Goal: Complete application form: Complete application form

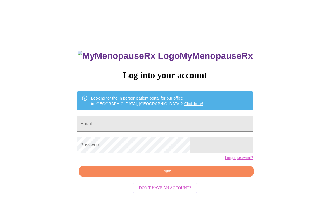
scroll to position [24, 0]
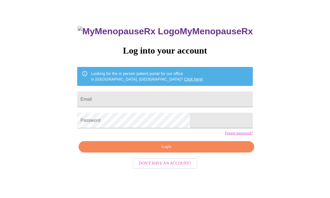
click at [194, 96] on input "Email" at bounding box center [165, 100] width 176 height 16
click at [179, 151] on span "Login" at bounding box center [166, 147] width 163 height 7
click at [122, 151] on span "Login" at bounding box center [166, 147] width 163 height 7
click at [115, 103] on input "[EMAIL_ADDRESS][DOMAIN_NAME]" at bounding box center [165, 100] width 176 height 16
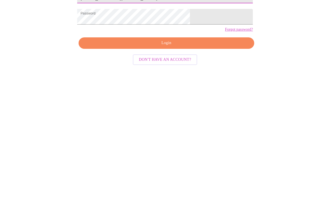
type input "[EMAIL_ADDRESS][DOMAIN_NAME]"
click at [186, 144] on span "Login" at bounding box center [166, 147] width 163 height 7
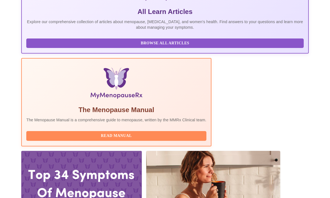
scroll to position [136, 0]
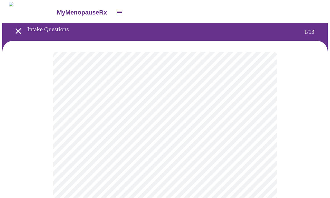
scroll to position [0, 0]
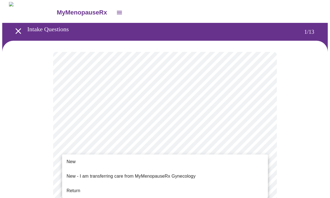
click at [75, 188] on span "Return" at bounding box center [74, 191] width 14 height 7
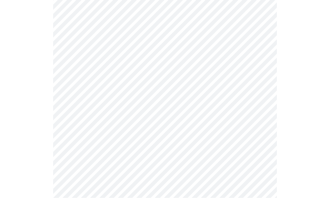
scroll to position [0, 0]
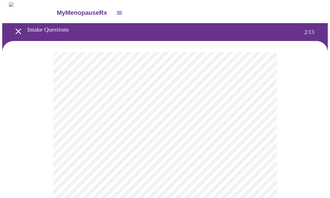
click at [220, 113] on body "MyMenopauseRx Intake Questions 2 / 13" at bounding box center [164, 195] width 325 height 387
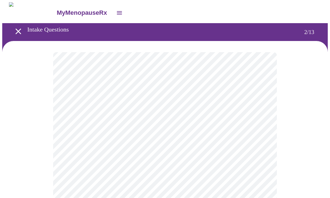
click at [146, 117] on body "MyMenopauseRx Intake Questions 2 / 13" at bounding box center [164, 194] width 325 height 384
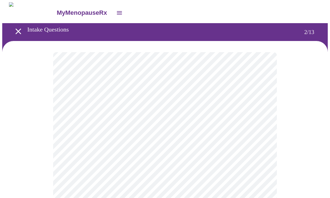
click at [178, 117] on body "MyMenopauseRx Intake Questions 2 / 13" at bounding box center [164, 194] width 325 height 384
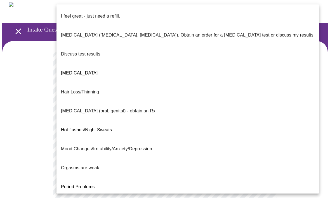
click at [104, 13] on p "I feel great - just need a refill." at bounding box center [90, 16] width 59 height 7
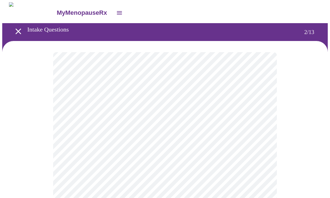
click at [140, 166] on body "MyMenopauseRx Intake Questions 2 / 13" at bounding box center [164, 194] width 325 height 384
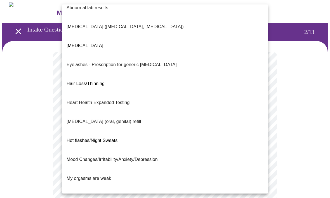
scroll to position [10, 0]
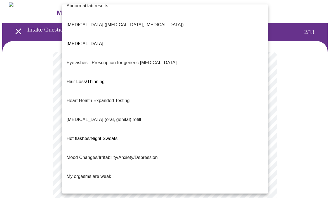
click at [99, 79] on span "Hair Loss/Thinning" at bounding box center [86, 81] width 38 height 5
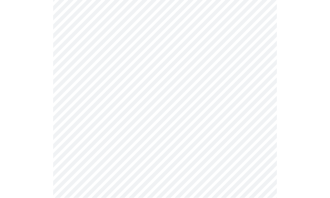
scroll to position [74, 0]
click at [78, 147] on body "MyMenopauseRx Intake Questions 2 / 13" at bounding box center [164, 118] width 325 height 381
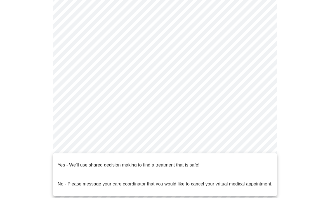
click at [67, 162] on p "Yes - We'll use shared decision making to find a treatment that is safe!" at bounding box center [129, 165] width 142 height 7
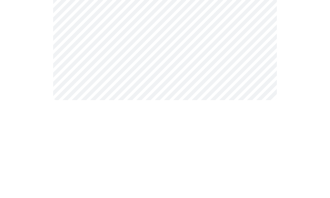
scroll to position [0, 0]
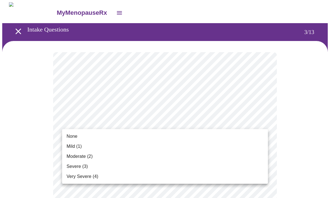
click at [87, 147] on li "Mild (1)" at bounding box center [165, 147] width 206 height 10
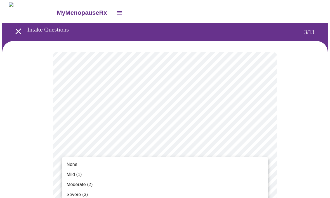
click at [88, 172] on li "Mild (1)" at bounding box center [165, 175] width 206 height 10
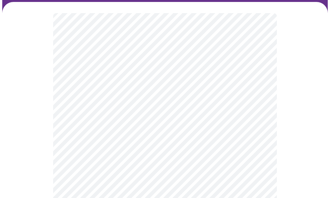
scroll to position [65, 0]
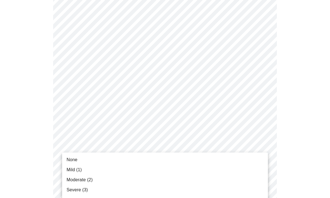
click at [93, 179] on span "Moderate (2)" at bounding box center [80, 180] width 26 height 7
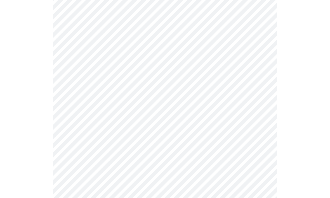
scroll to position [95, 0]
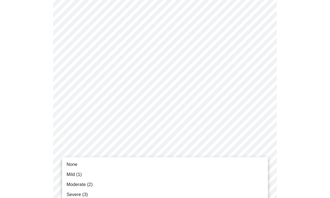
click at [69, 176] on span "Mild (1)" at bounding box center [74, 175] width 15 height 7
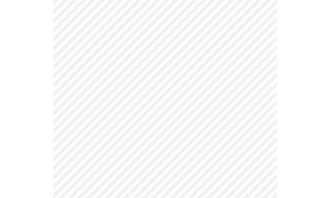
scroll to position [153, 0]
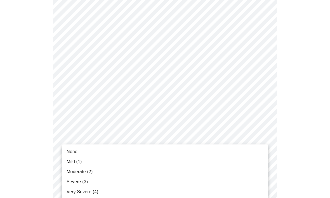
click at [67, 160] on span "Mild (1)" at bounding box center [74, 162] width 15 height 7
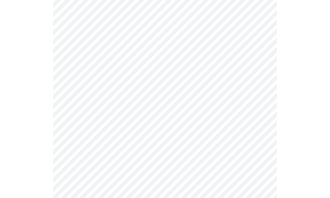
click at [81, 142] on body "MyMenopauseRx Intake Questions 3 / 13" at bounding box center [164, 175] width 325 height 703
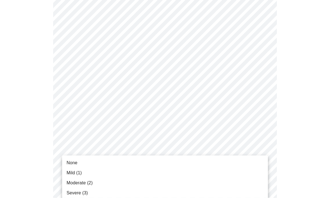
scroll to position [179, 0]
click at [70, 172] on span "Mild (1)" at bounding box center [74, 173] width 15 height 7
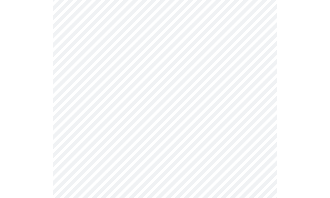
scroll to position [214, 0]
click at [83, 158] on body "MyMenopauseRx Intake Questions 3 / 13" at bounding box center [164, 136] width 325 height 695
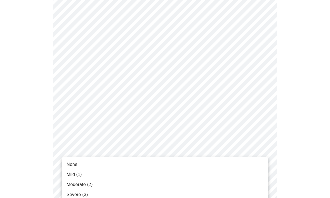
click at [75, 189] on li "Moderate (2)" at bounding box center [165, 185] width 206 height 10
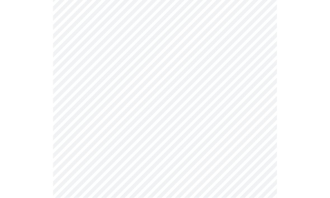
scroll to position [259, 0]
click at [73, 151] on body "MyMenopauseRx Intake Questions 3 / 13" at bounding box center [164, 87] width 325 height 688
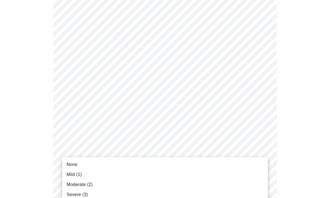
click at [73, 174] on span "Mild (1)" at bounding box center [74, 175] width 15 height 7
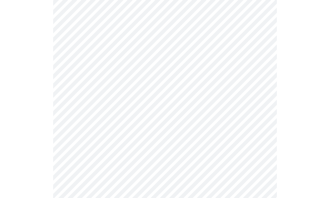
scroll to position [338, 0]
click at [72, 122] on body "MyMenopauseRx Intake Questions 3 / 13" at bounding box center [164, 4] width 325 height 680
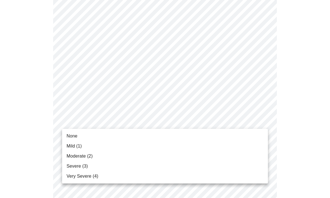
click at [68, 158] on span "Moderate (2)" at bounding box center [80, 156] width 26 height 7
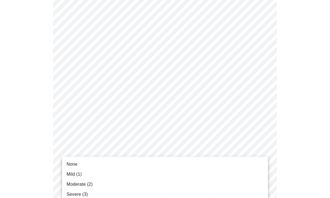
scroll to position [354, 0]
click at [70, 186] on span "Moderate (2)" at bounding box center [80, 184] width 26 height 7
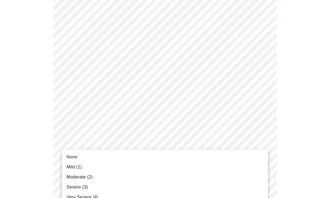
click at [67, 177] on span "Moderate (2)" at bounding box center [80, 177] width 26 height 7
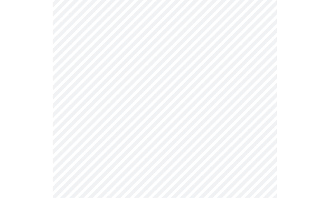
scroll to position [215, 0]
click at [75, 124] on body "MyMenopauseRx Intake Questions 4 / 13" at bounding box center [164, 62] width 325 height 550
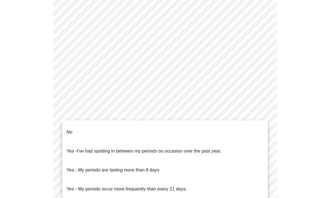
click at [68, 131] on p "No" at bounding box center [70, 132] width 6 height 7
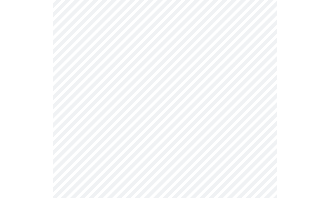
click at [70, 163] on body "MyMenopauseRx Intake Questions 4 / 13" at bounding box center [164, 60] width 325 height 547
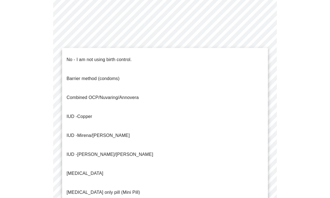
click at [70, 57] on p "No - I am not using birth control." at bounding box center [99, 59] width 65 height 7
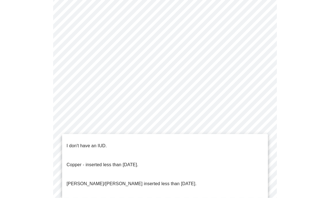
scroll to position [296, 0]
click at [69, 143] on p "I don't have an IUD." at bounding box center [87, 146] width 40 height 7
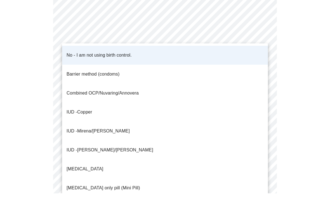
scroll to position [320, 0]
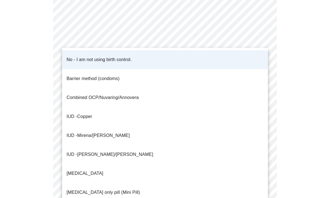
click at [135, 56] on li "No - I am not using birth control." at bounding box center [165, 59] width 206 height 19
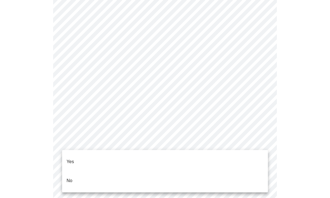
click at [81, 157] on li "Yes" at bounding box center [165, 162] width 206 height 19
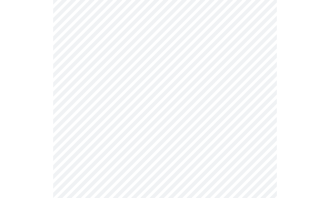
scroll to position [0, 0]
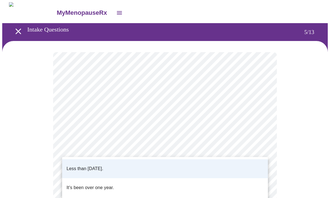
click at [129, 168] on li "Less than [DATE]." at bounding box center [165, 169] width 206 height 19
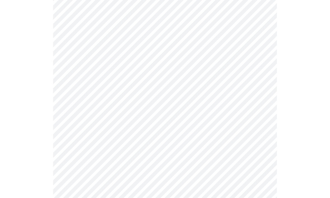
scroll to position [1457, 0]
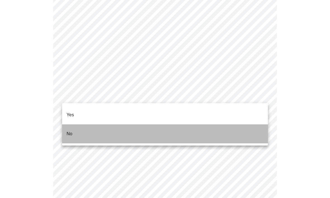
click at [65, 125] on li "No" at bounding box center [165, 134] width 206 height 19
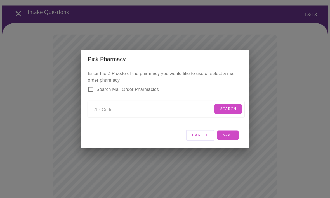
scroll to position [18, 0]
click at [204, 139] on span "Cancel" at bounding box center [200, 135] width 16 height 7
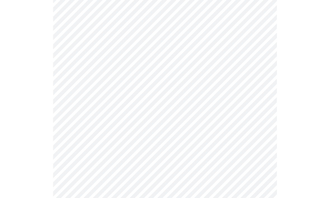
scroll to position [296, 0]
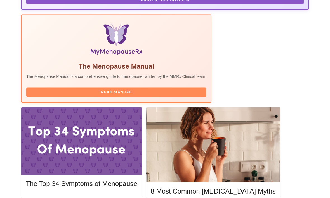
scroll to position [179, 0]
